Goal: Browse casually: Explore the website without a specific task or goal

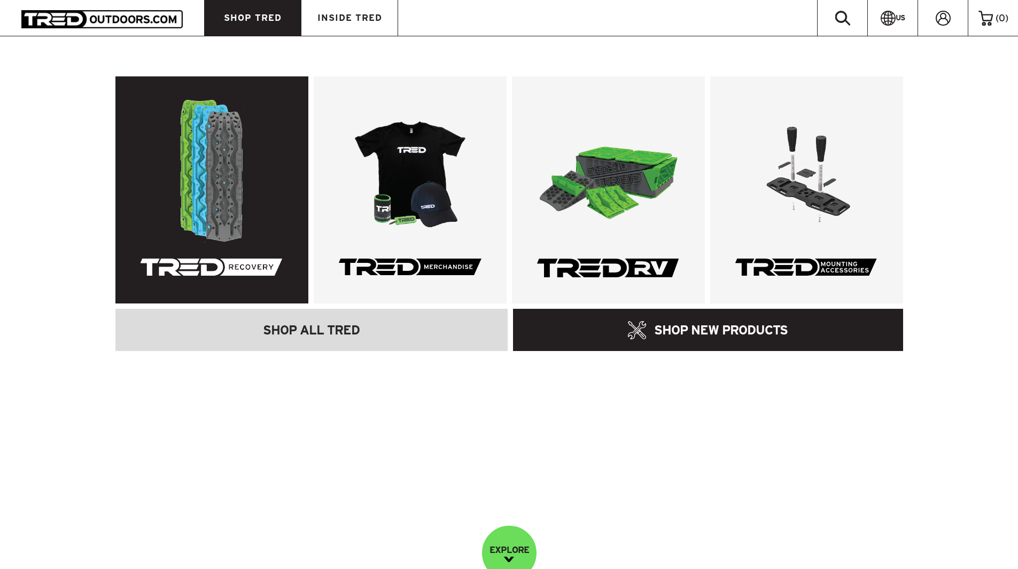
scroll to position [321, 0]
click at [229, 188] on link at bounding box center [211, 189] width 193 height 227
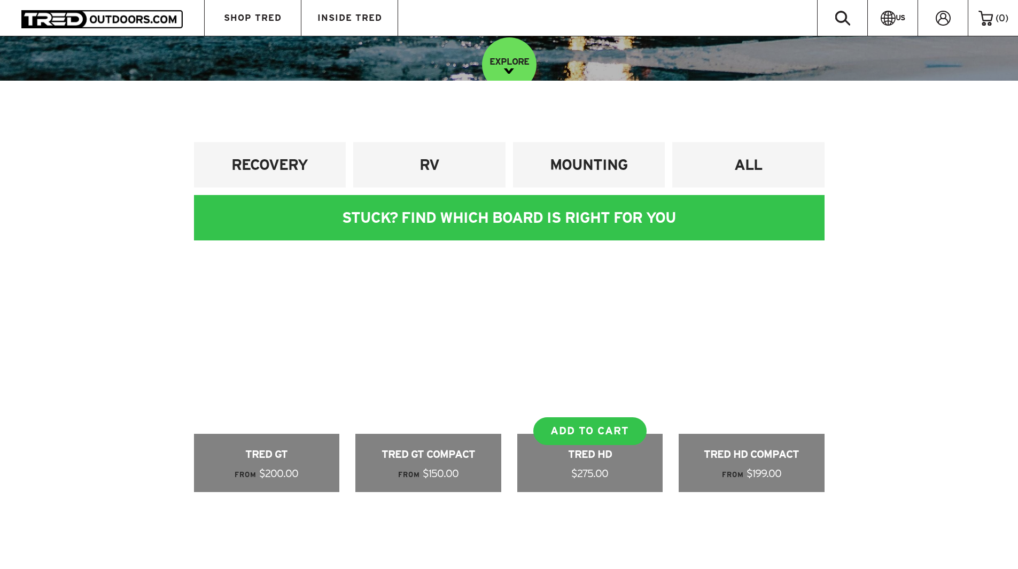
scroll to position [534, 0]
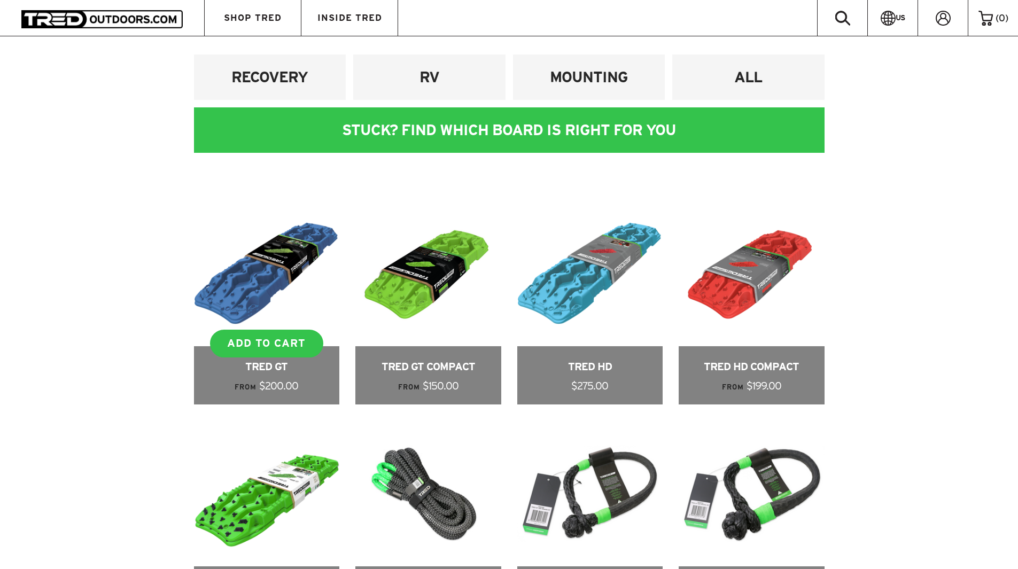
click at [273, 271] on link at bounding box center [267, 303] width 146 height 204
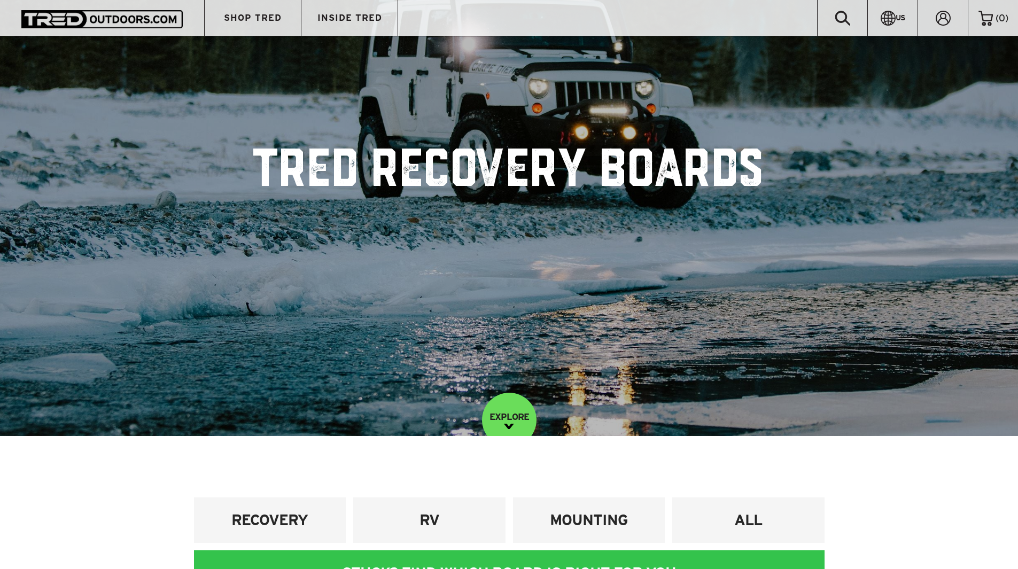
scroll to position [0, 0]
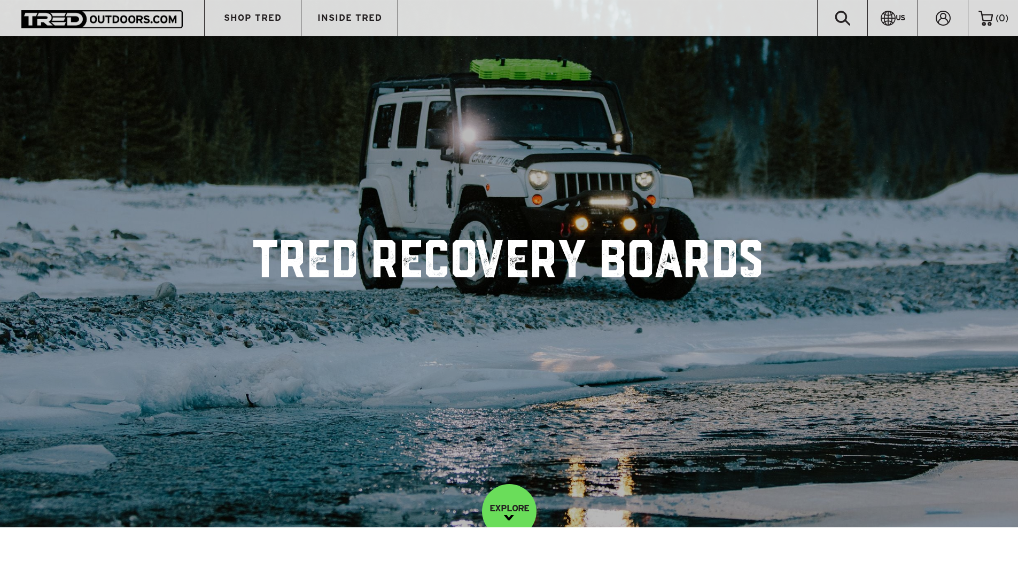
click at [126, 15] on img at bounding box center [101, 19] width 161 height 18
